Goal: Subscribe to service/newsletter

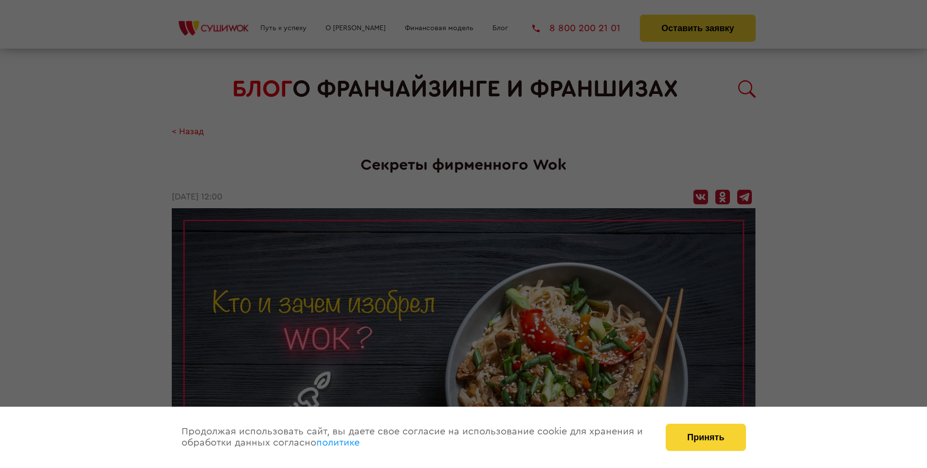
scroll to position [891, 0]
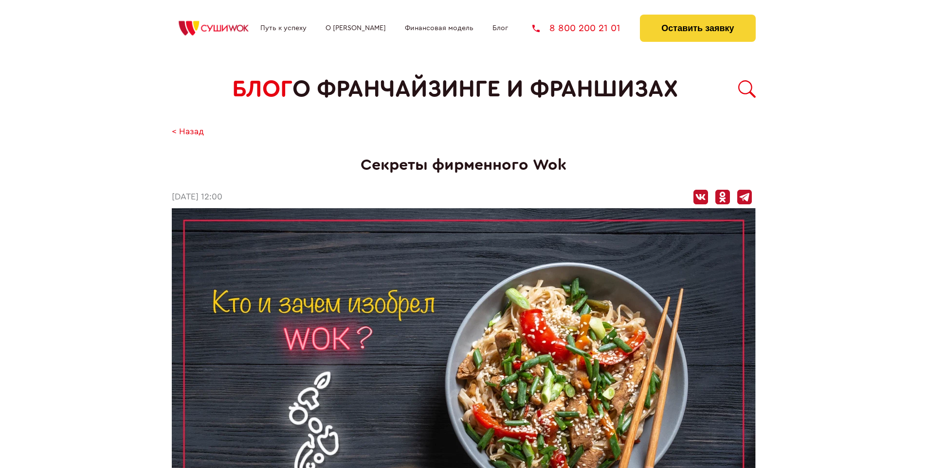
scroll to position [891, 0]
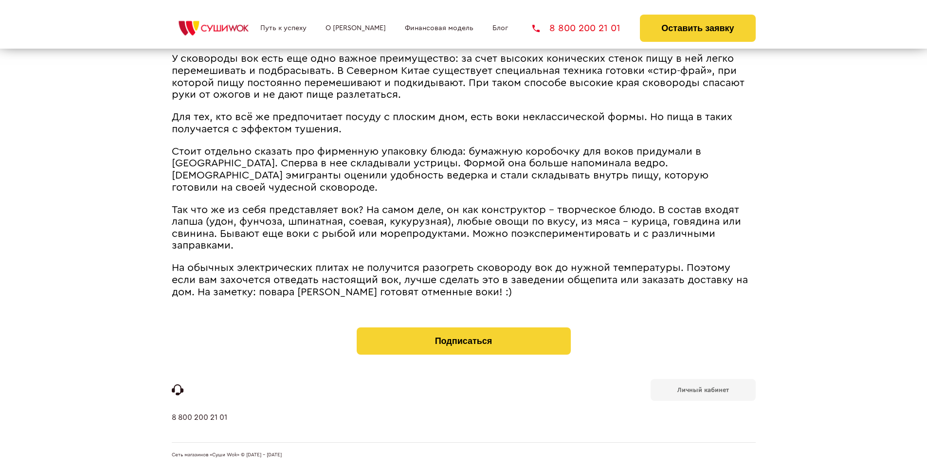
click at [703, 389] on b "Личный кабинет" at bounding box center [704, 390] width 52 height 6
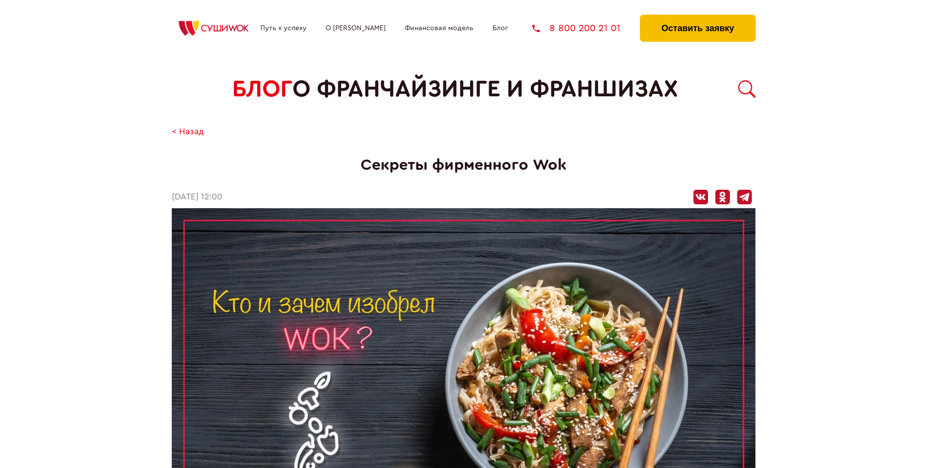
click at [698, 17] on button "Оставить заявку" at bounding box center [697, 28] width 115 height 27
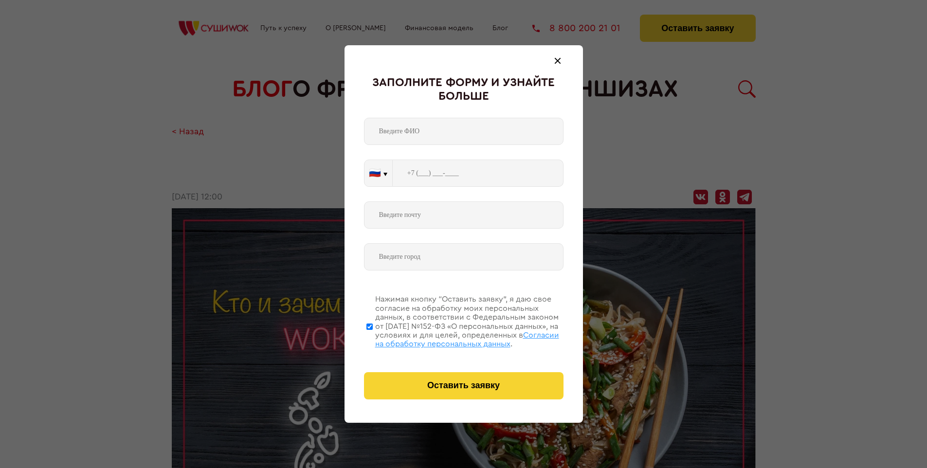
click at [451, 338] on span "Согласии на обработку персональных данных" at bounding box center [467, 340] width 184 height 17
click at [373, 338] on input "Нажимая кнопку “Оставить заявку”, я даю свое согласие на обработку моих персона…" at bounding box center [370, 327] width 6 height 78
checkbox input "false"
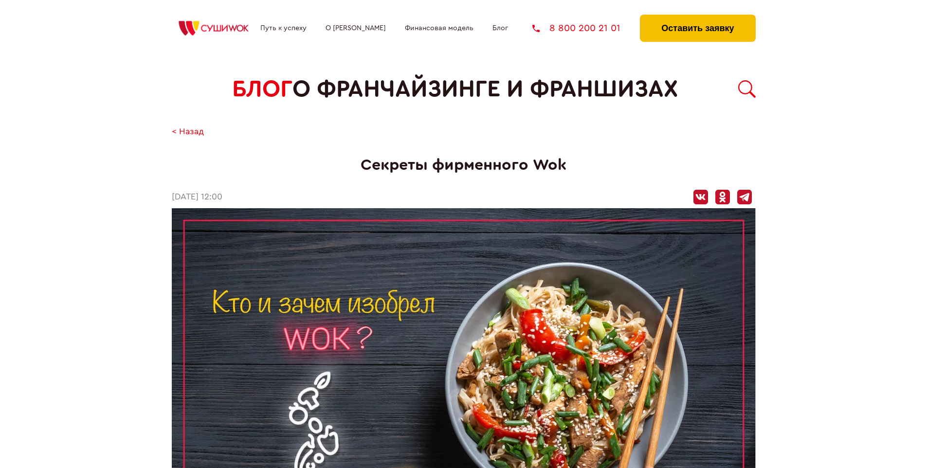
click at [698, 17] on button "Оставить заявку" at bounding box center [697, 28] width 115 height 27
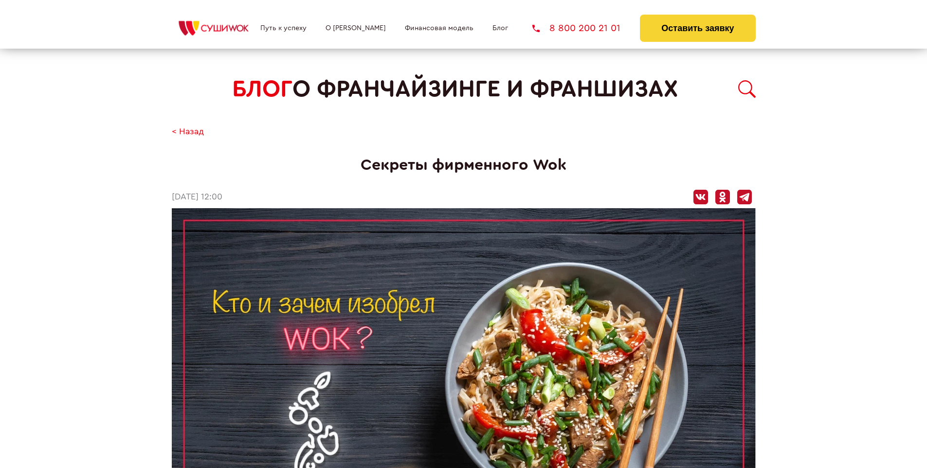
scroll to position [891, 0]
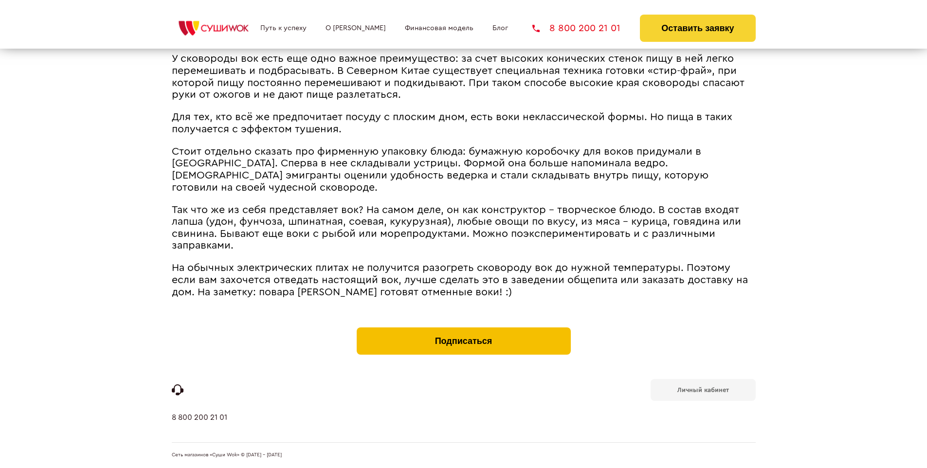
click at [463, 330] on button "Подписаться" at bounding box center [464, 341] width 214 height 27
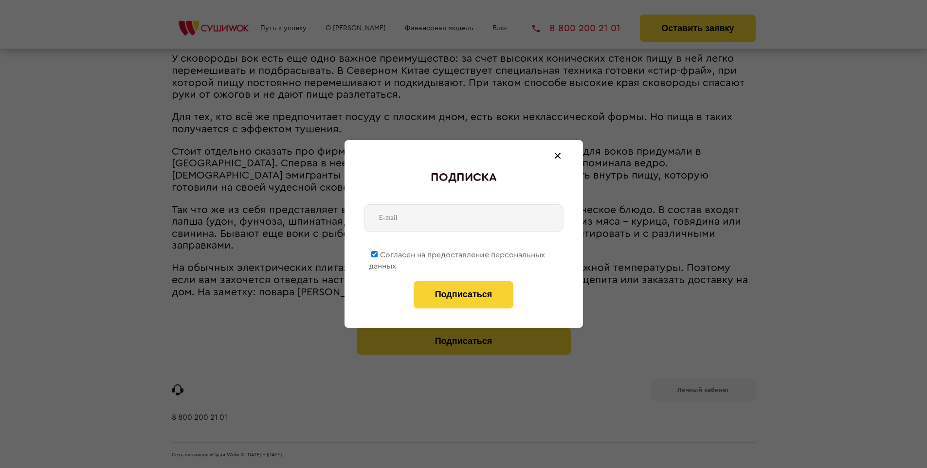
click at [458, 253] on span "Согласен на предоставление персональных данных" at bounding box center [457, 260] width 176 height 19
click at [378, 253] on input "Согласен на предоставление персональных данных" at bounding box center [374, 254] width 6 height 6
checkbox input "false"
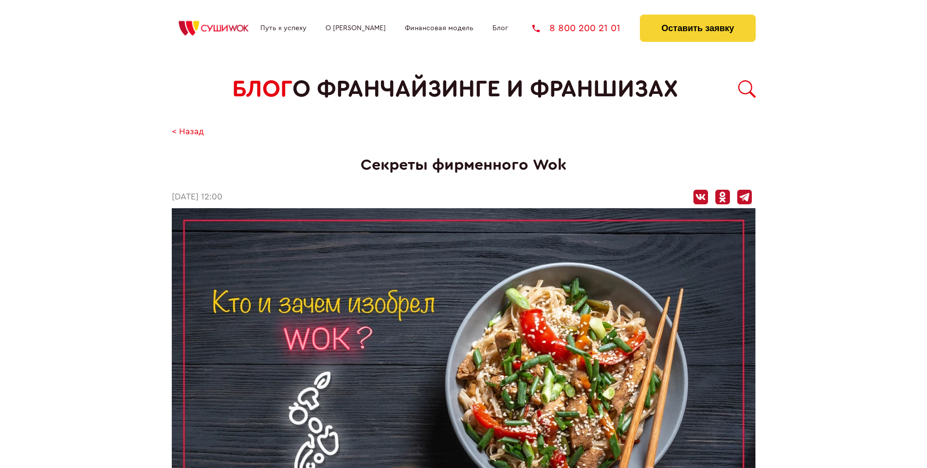
scroll to position [891, 0]
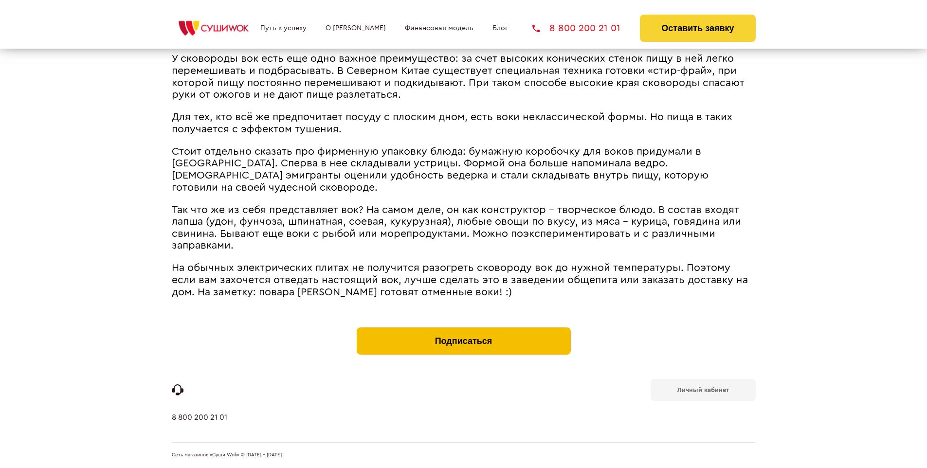
click at [463, 330] on button "Подписаться" at bounding box center [464, 341] width 214 height 27
